Goal: Find specific page/section: Find specific page/section

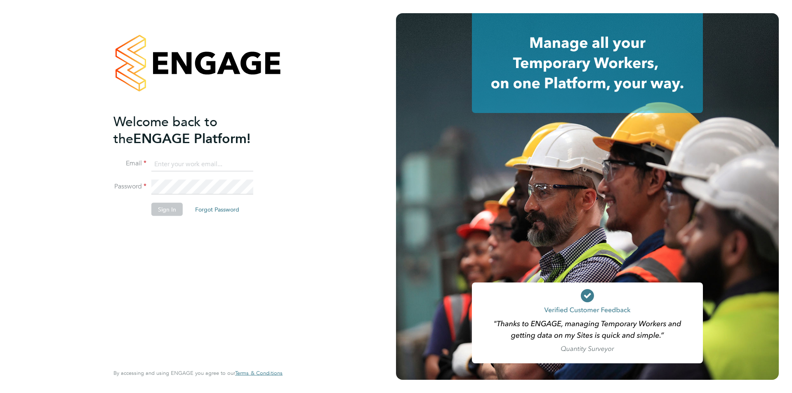
type input "c.hoey@oandb.co.uk"
click at [172, 207] on button "Sign In" at bounding box center [166, 209] width 31 height 13
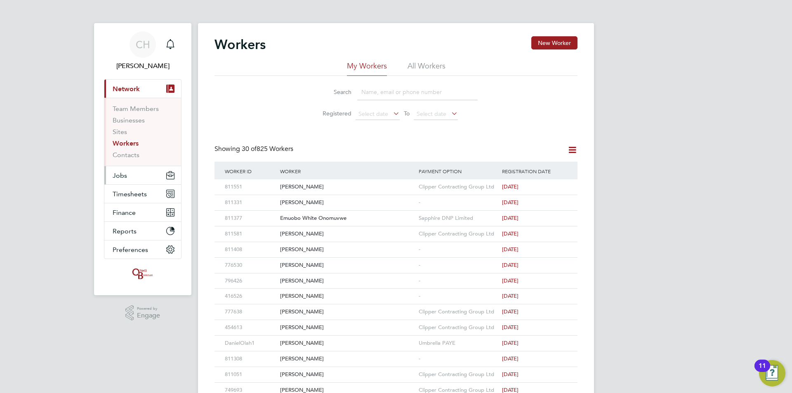
click at [125, 178] on span "Jobs" at bounding box center [120, 176] width 14 height 8
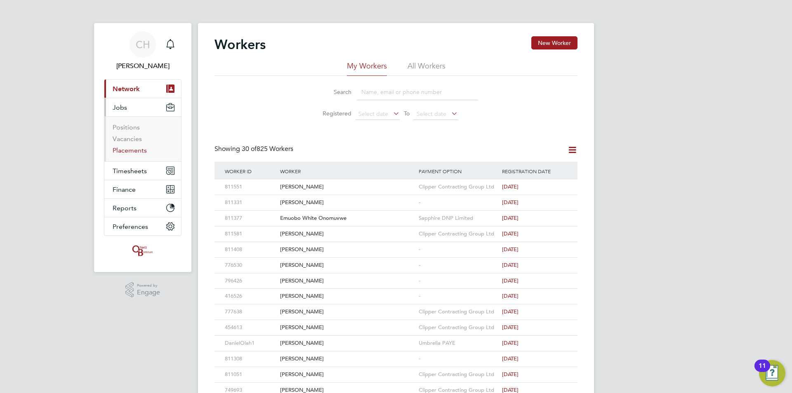
click at [125, 147] on link "Placements" at bounding box center [130, 151] width 34 height 8
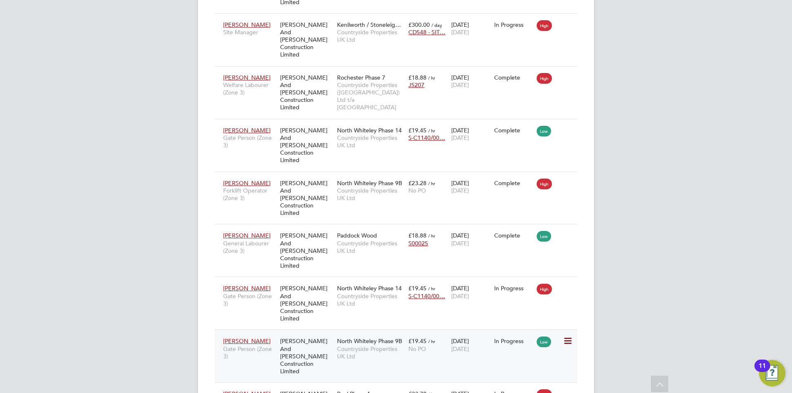
click at [387, 345] on span "Countryside Properties UK Ltd" at bounding box center [370, 352] width 67 height 15
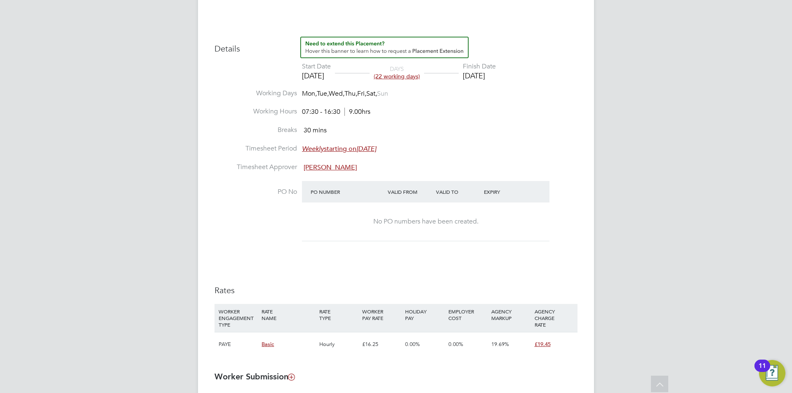
scroll to position [289, 0]
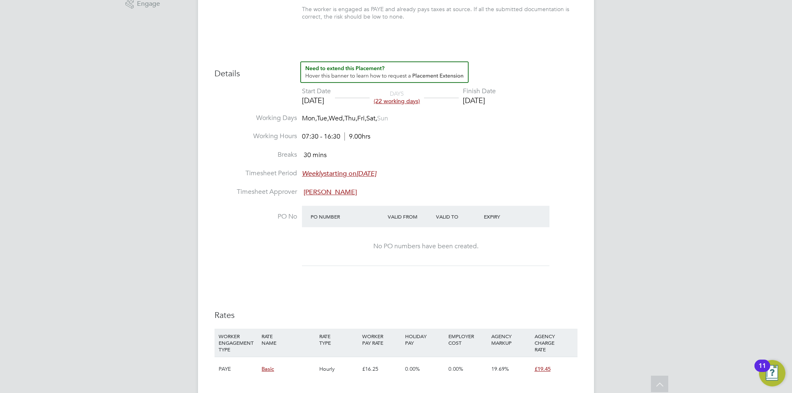
click at [407, 250] on div "No PO numbers have been created." at bounding box center [425, 246] width 231 height 9
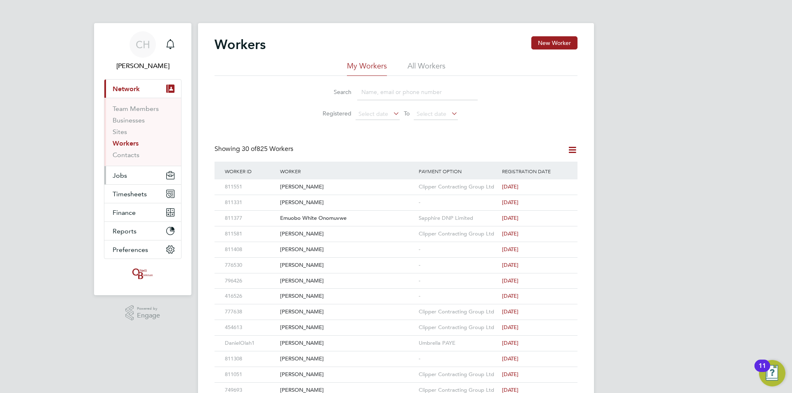
click at [122, 173] on span "Jobs" at bounding box center [120, 176] width 14 height 8
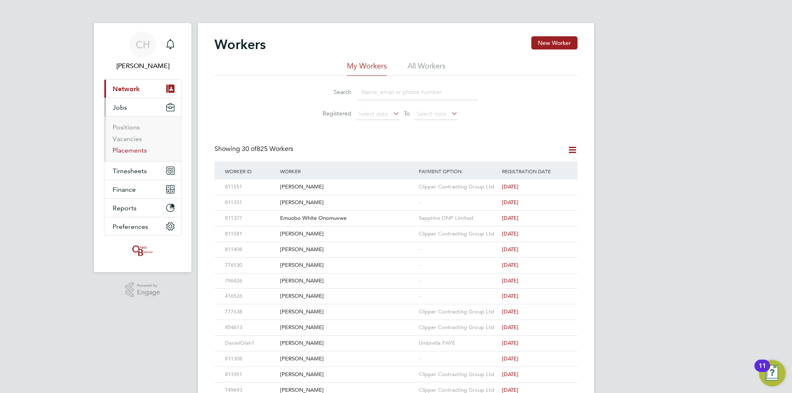
click at [129, 151] on link "Placements" at bounding box center [130, 151] width 34 height 8
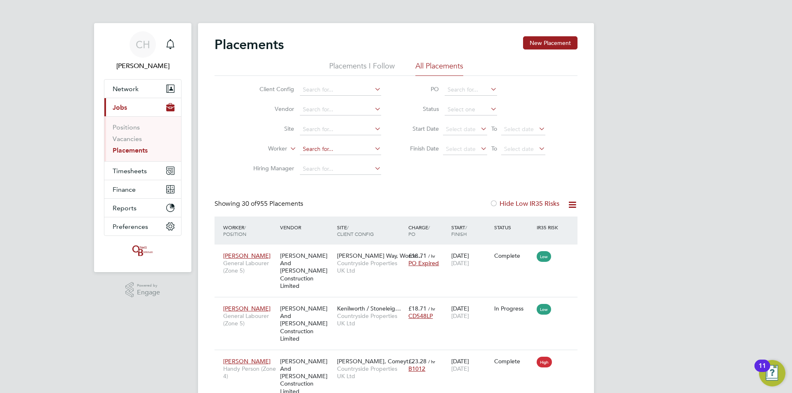
click at [324, 147] on input at bounding box center [340, 150] width 81 height 12
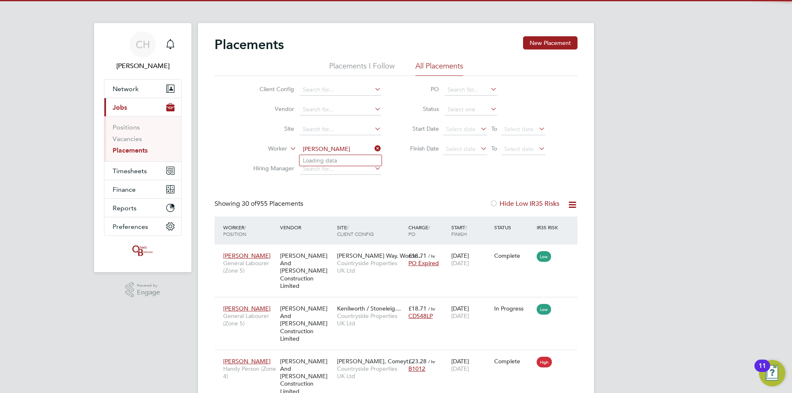
type input "[PERSON_NAME]"
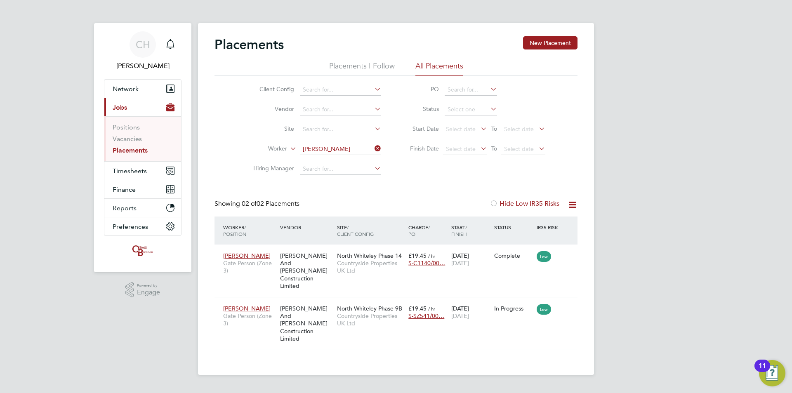
click at [373, 147] on icon at bounding box center [373, 149] width 0 height 12
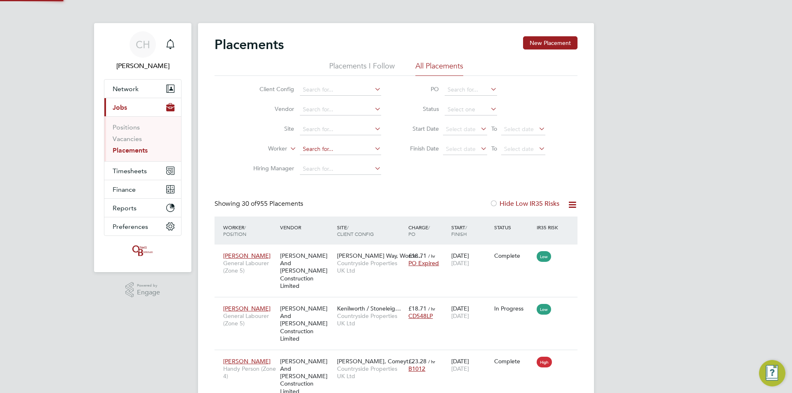
click at [354, 148] on input at bounding box center [340, 150] width 81 height 12
click at [338, 171] on li "Trevor Fraser" at bounding box center [351, 171] width 102 height 11
type input "Trevor Fraser"
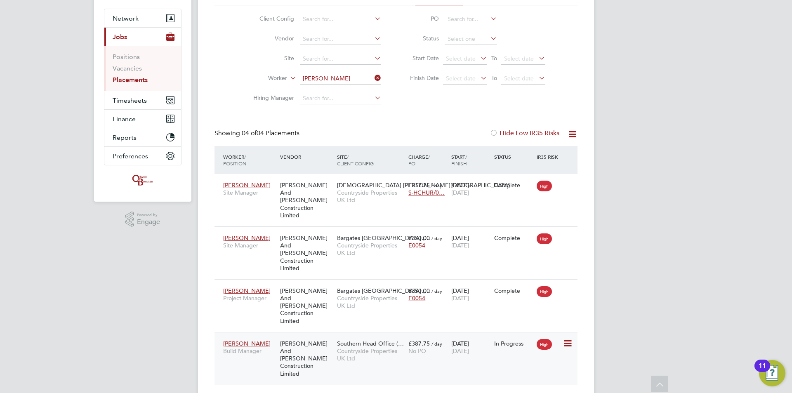
click at [246, 340] on span "Trevor Fraser" at bounding box center [246, 343] width 47 height 7
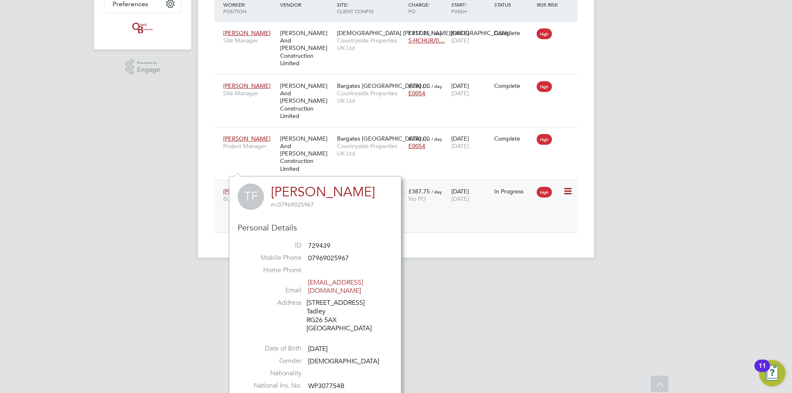
click at [428, 195] on div "No PO" at bounding box center [428, 198] width 39 height 7
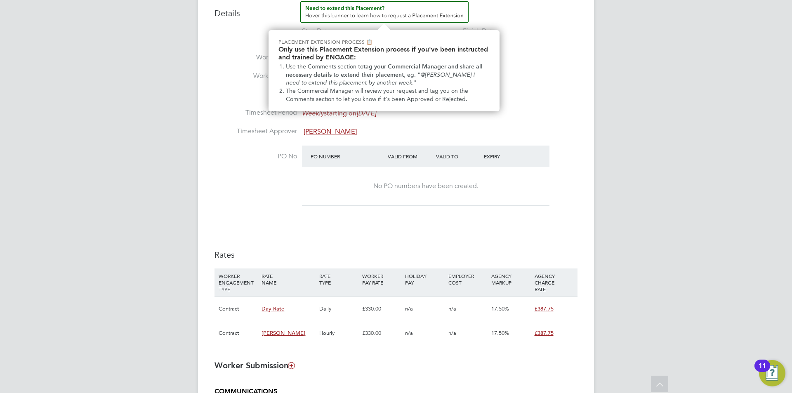
scroll to position [371, 0]
